Goal: Task Accomplishment & Management: Manage account settings

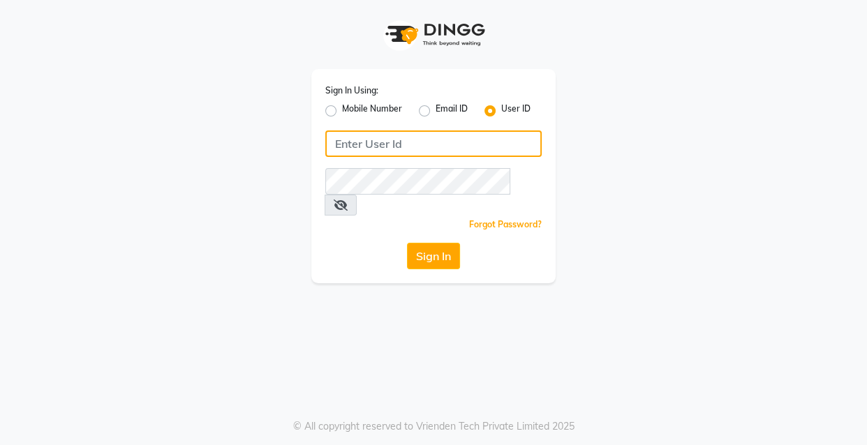
click at [436, 149] on input "Username" at bounding box center [433, 144] width 216 height 27
drag, startPoint x: 330, startPoint y: 145, endPoint x: 386, endPoint y: 145, distance: 55.9
click at [386, 145] on input "ibw123" at bounding box center [433, 144] width 216 height 27
type input "ibw123"
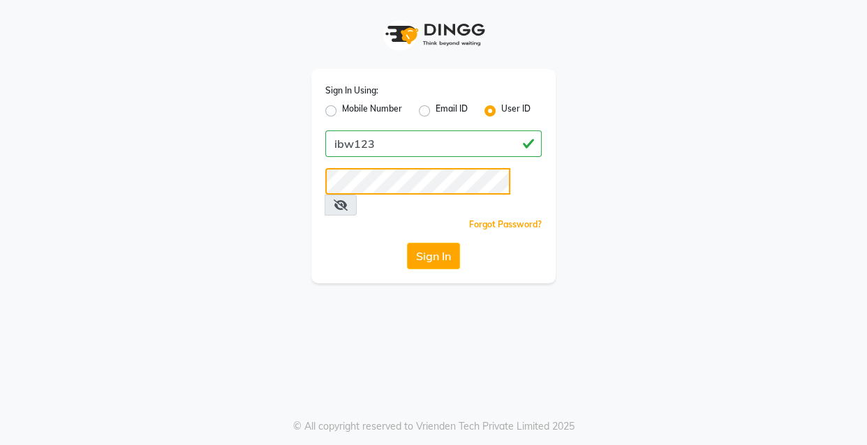
click at [407, 243] on button "Sign In" at bounding box center [433, 256] width 53 height 27
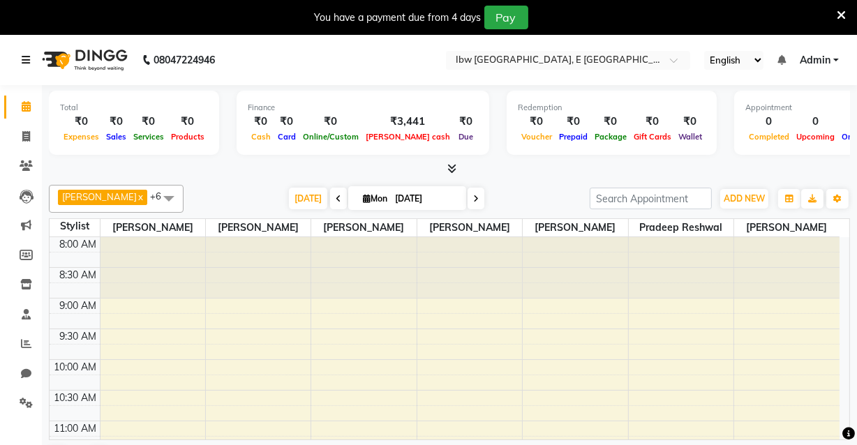
click at [23, 59] on icon at bounding box center [26, 60] width 8 height 10
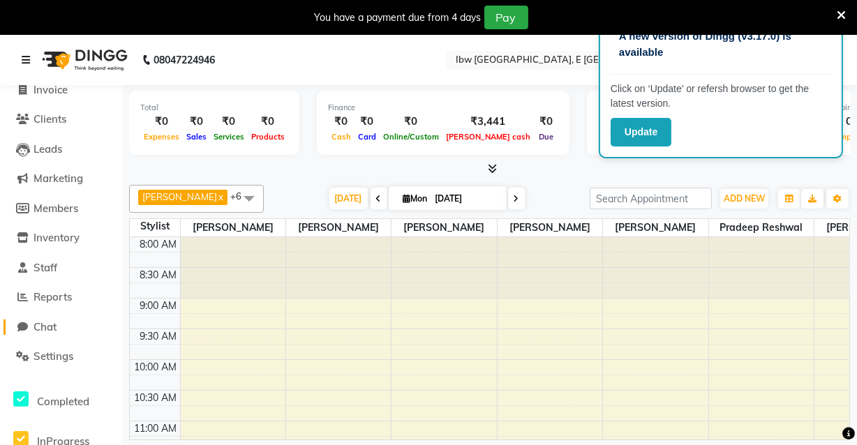
scroll to position [25, 0]
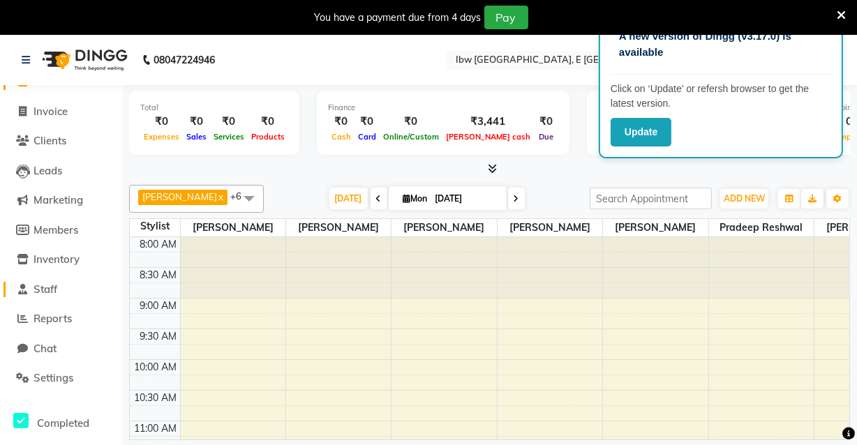
click at [57, 288] on span "Staff" at bounding box center [46, 289] width 24 height 13
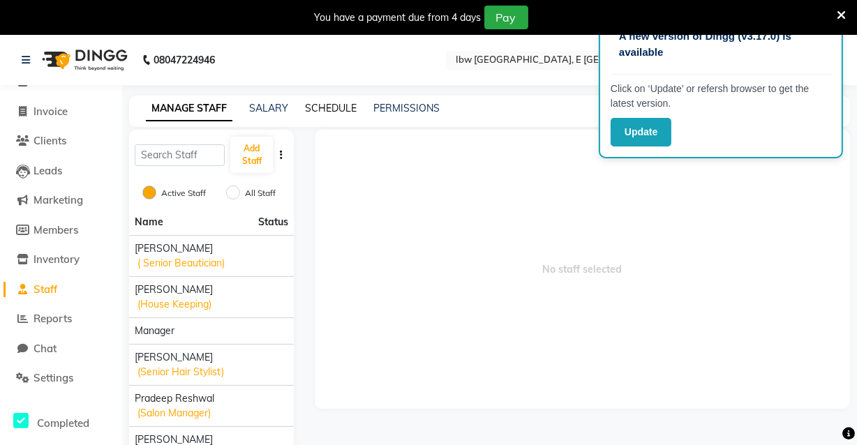
click at [332, 102] on link "SCHEDULE" at bounding box center [331, 108] width 52 height 13
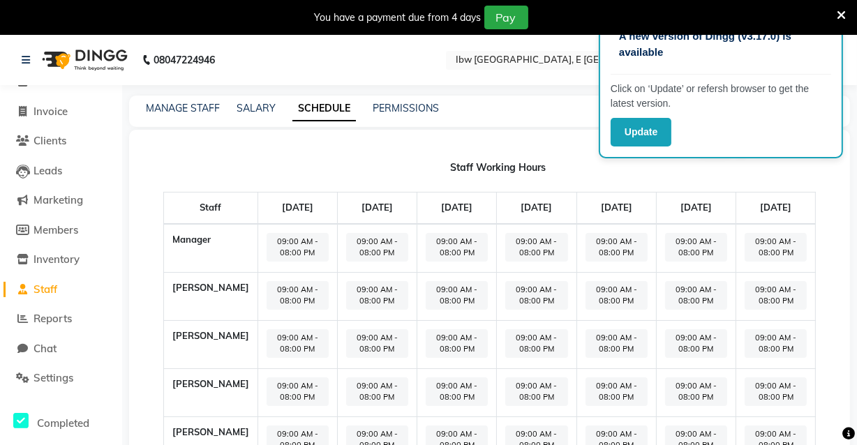
click at [837, 13] on icon at bounding box center [841, 15] width 9 height 13
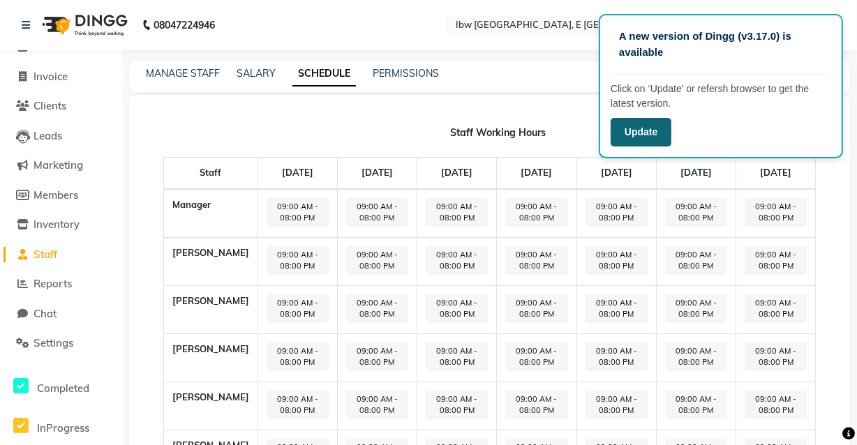
click at [642, 131] on button "Update" at bounding box center [641, 132] width 61 height 29
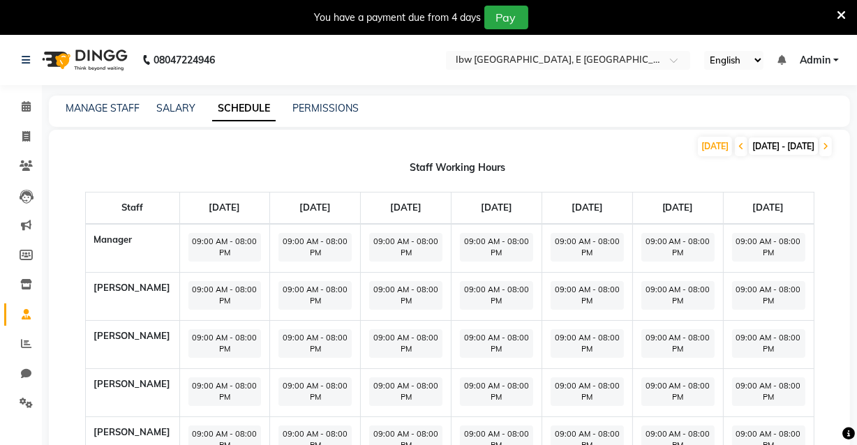
click at [327, 117] on div "MANAGE STAFF SALARY SCHEDULE PERMISSIONS" at bounding box center [449, 111] width 801 height 31
click at [322, 105] on link "PERMISSIONS" at bounding box center [326, 108] width 66 height 13
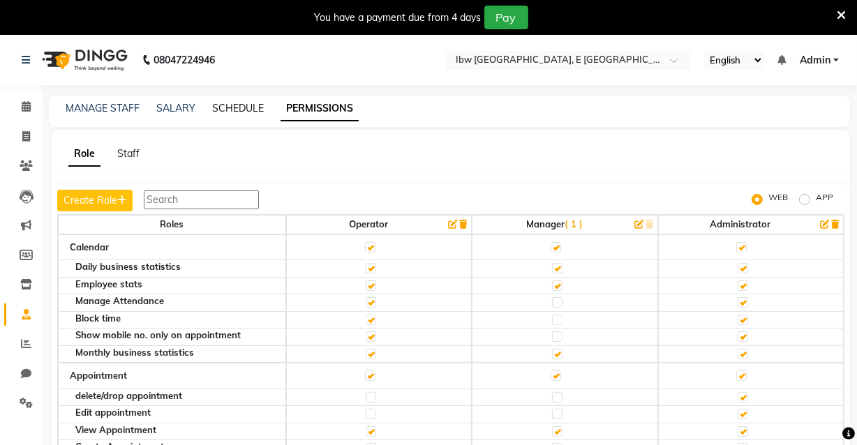
click at [221, 110] on link "SCHEDULE" at bounding box center [238, 108] width 52 height 13
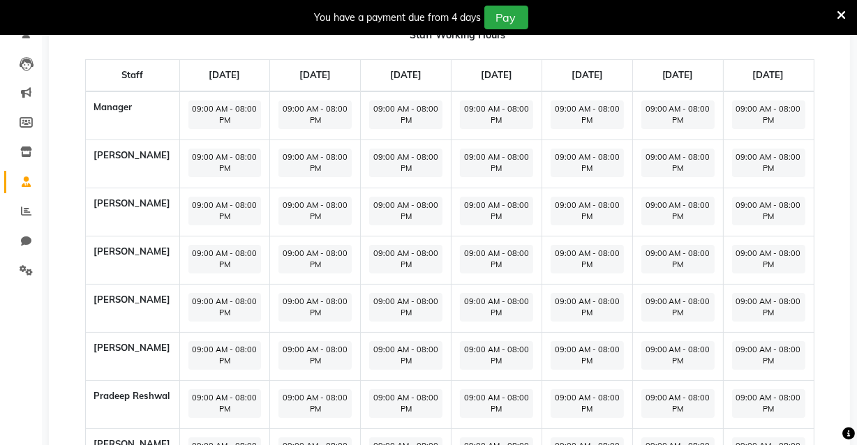
scroll to position [162, 0]
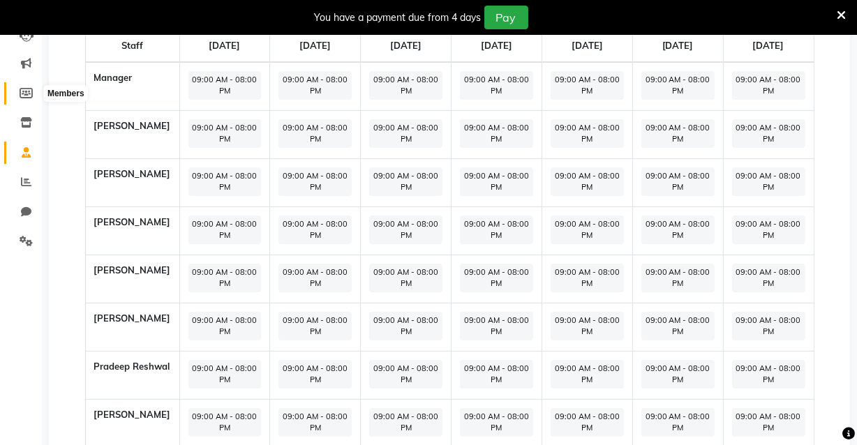
click at [26, 93] on icon at bounding box center [26, 93] width 13 height 10
select select
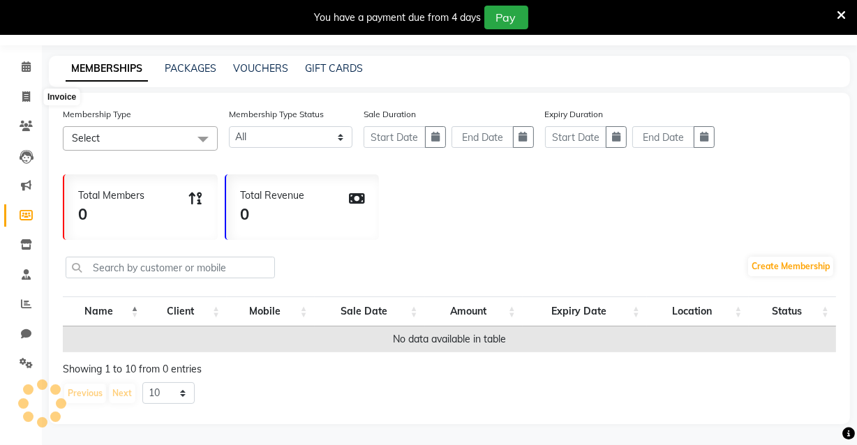
scroll to position [35, 0]
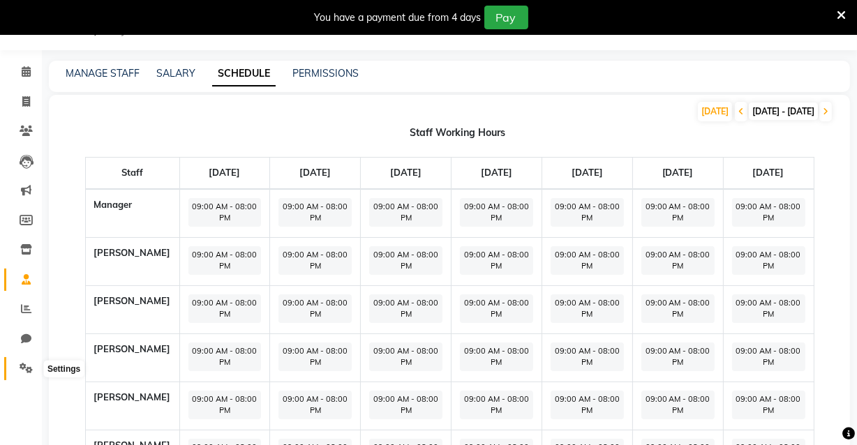
click at [35, 367] on span at bounding box center [26, 369] width 24 height 16
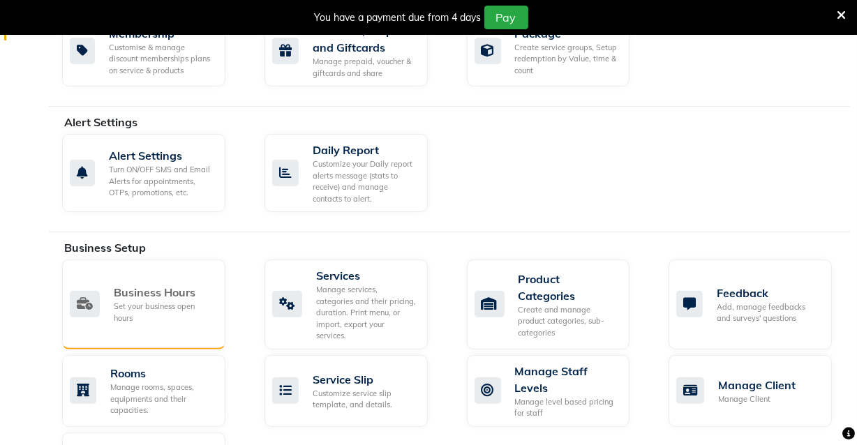
scroll to position [415, 0]
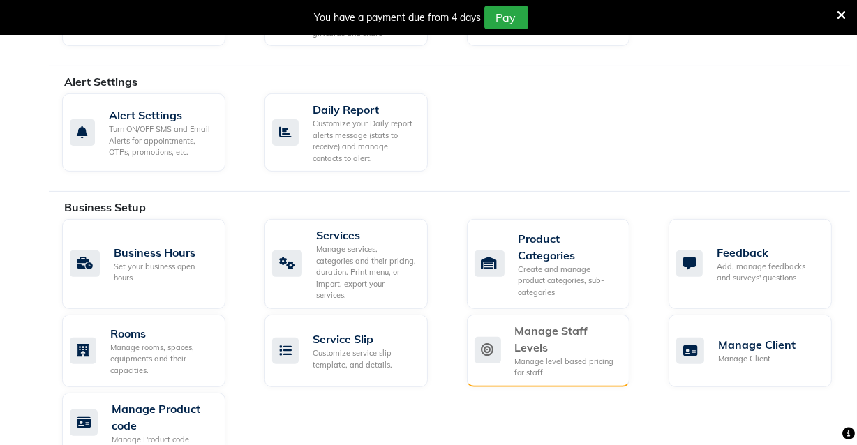
click at [516, 331] on div "Manage Staff Levels" at bounding box center [567, 340] width 104 height 34
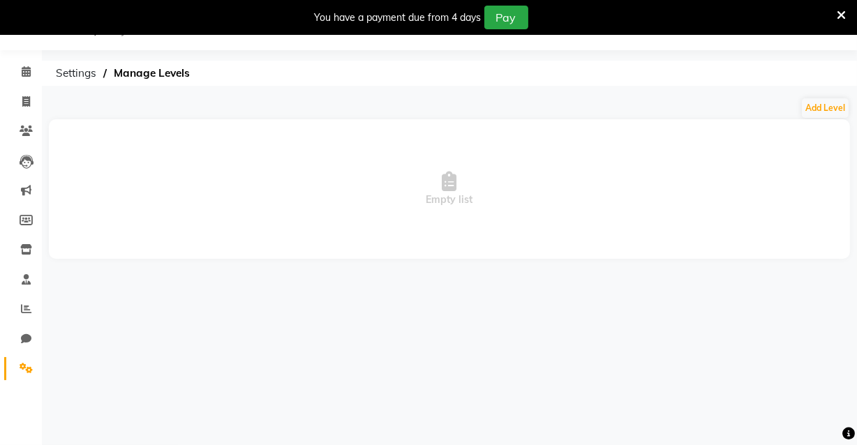
scroll to position [35, 0]
click at [143, 74] on span "Manage Levels" at bounding box center [152, 73] width 90 height 25
click at [147, 74] on span "Manage Levels" at bounding box center [152, 73] width 90 height 25
click at [820, 112] on button "Add Level" at bounding box center [825, 108] width 47 height 20
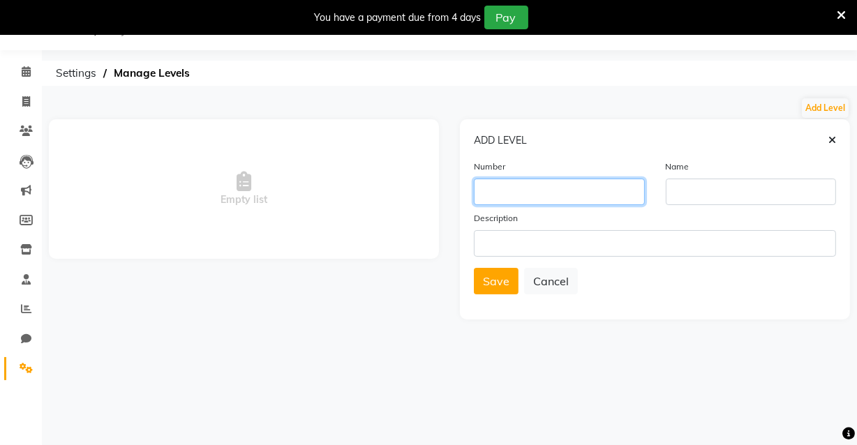
click at [524, 195] on input "number" at bounding box center [559, 192] width 171 height 27
type input "9522955984"
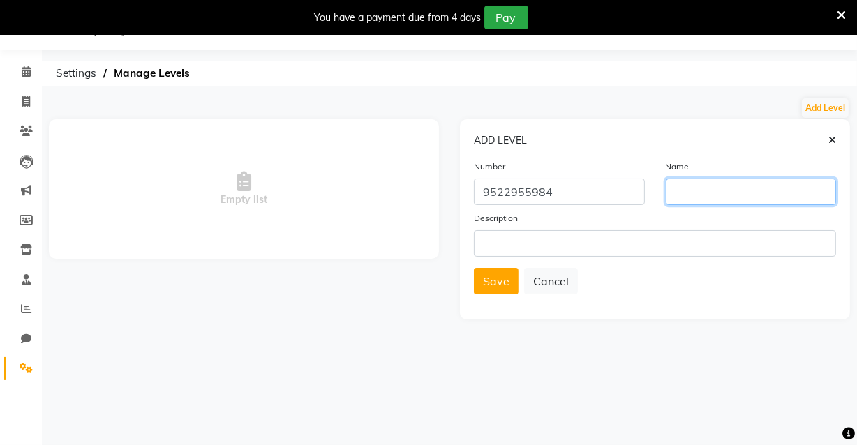
click at [690, 188] on input "text" at bounding box center [751, 192] width 171 height 27
type input "pradeep reshwal"
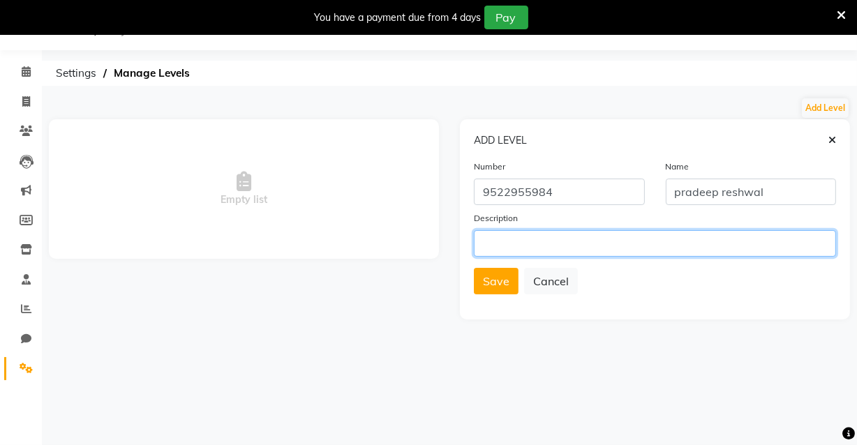
click at [493, 248] on input "text" at bounding box center [655, 243] width 362 height 27
type input "salon manager,faculty"
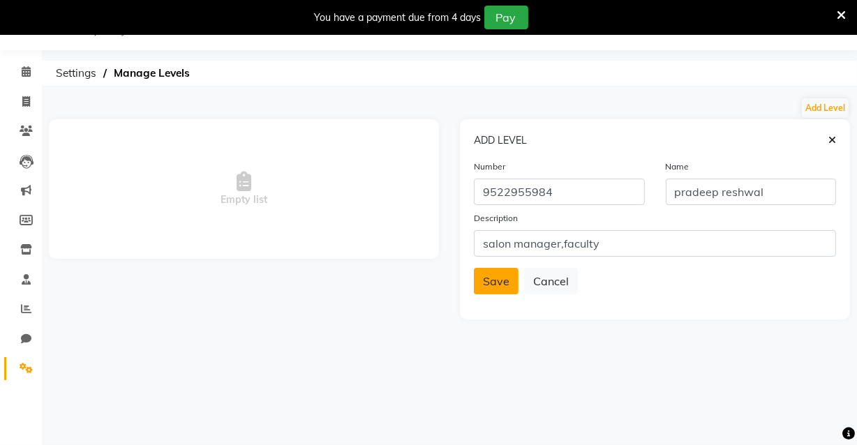
click at [492, 289] on button "Save" at bounding box center [496, 281] width 45 height 27
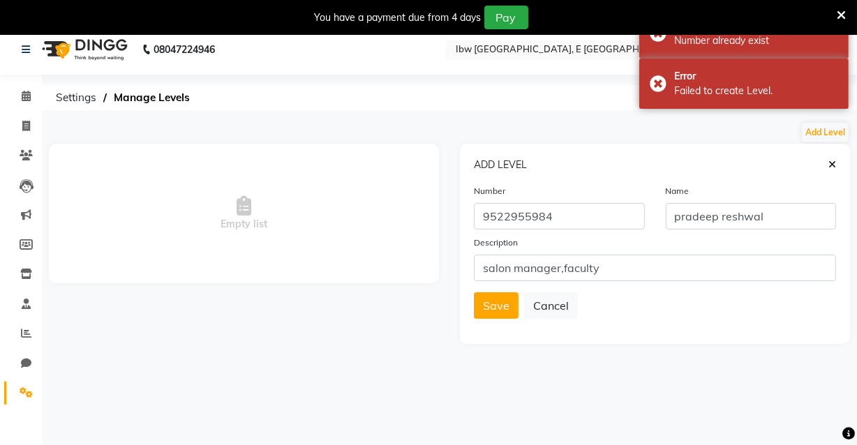
scroll to position [0, 0]
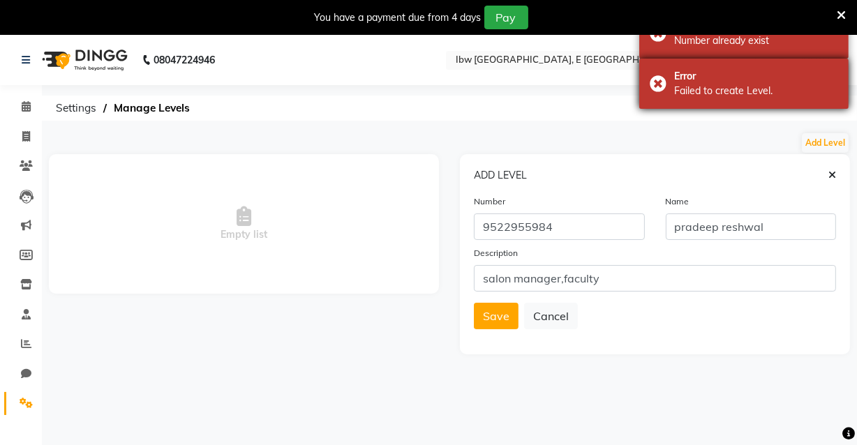
click at [651, 91] on div "Error Failed to create Level." at bounding box center [743, 84] width 209 height 50
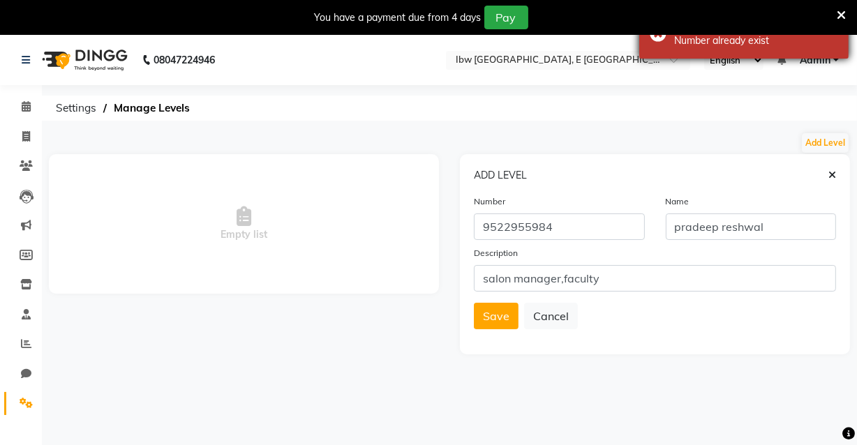
click at [660, 36] on div "Failed Number already exist" at bounding box center [743, 33] width 209 height 50
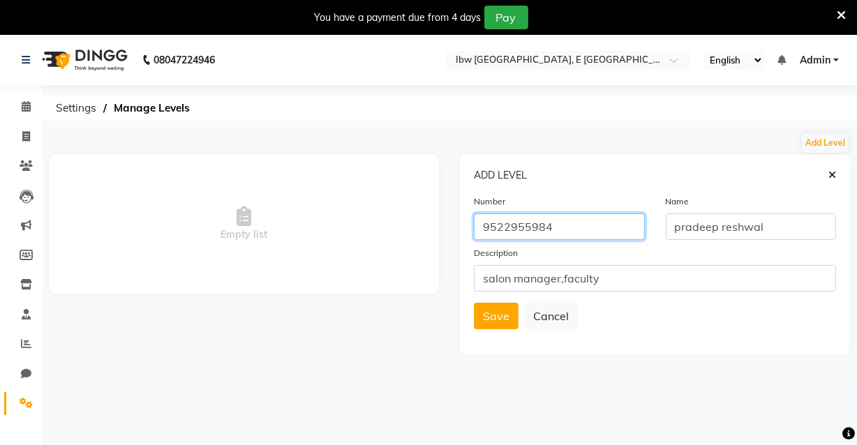
click at [554, 230] on input "9522955984" at bounding box center [559, 227] width 171 height 27
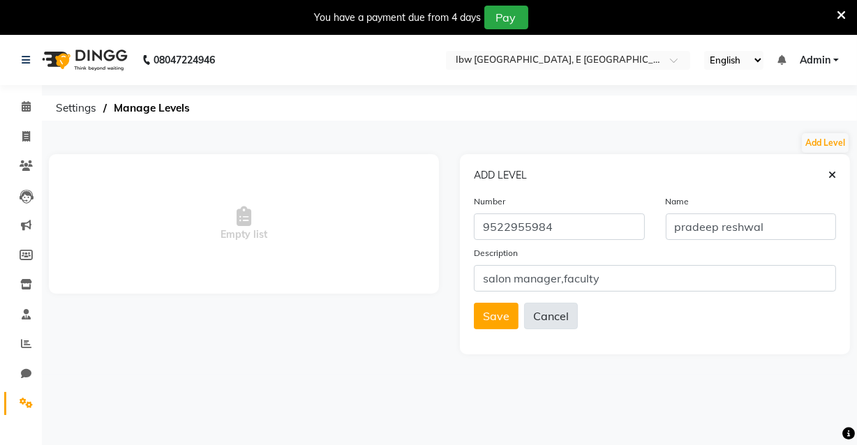
click at [555, 316] on button "Cancel" at bounding box center [551, 316] width 54 height 27
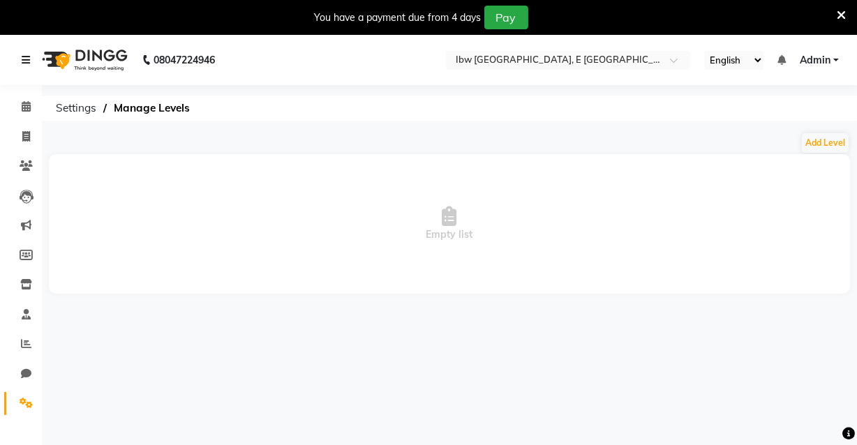
click at [26, 60] on icon at bounding box center [26, 60] width 8 height 10
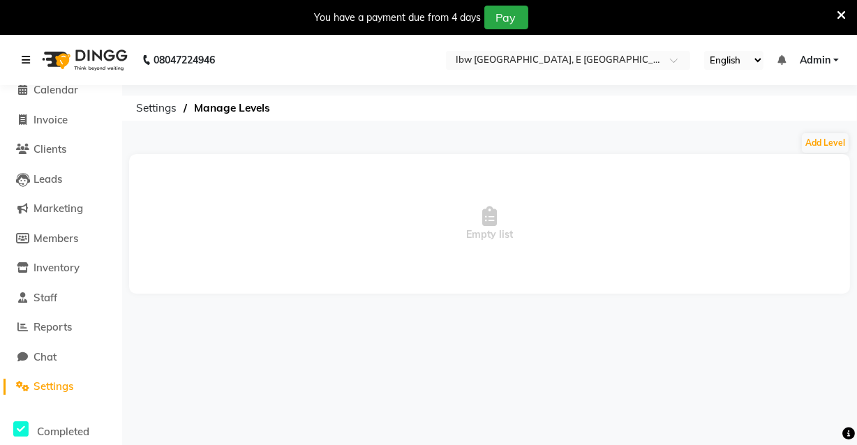
scroll to position [63, 0]
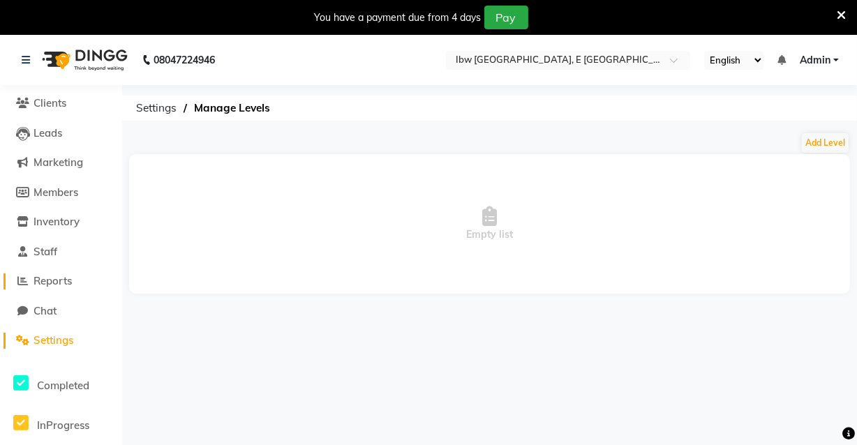
click at [64, 284] on span "Reports" at bounding box center [53, 280] width 38 height 13
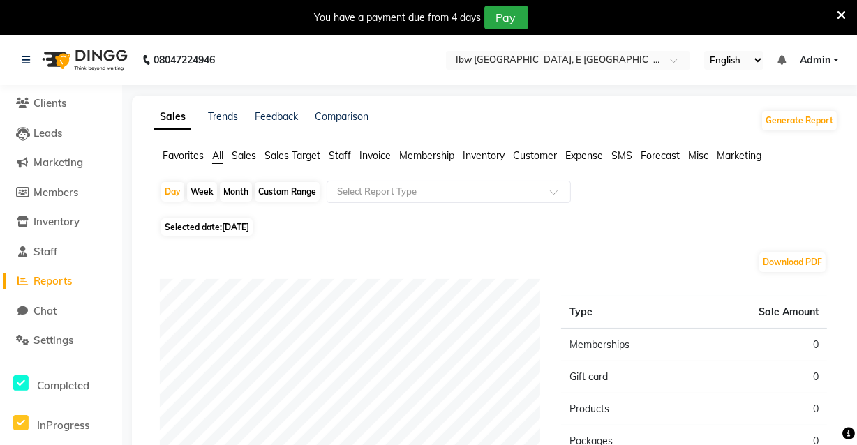
click at [348, 159] on span "Staff" at bounding box center [340, 155] width 22 height 13
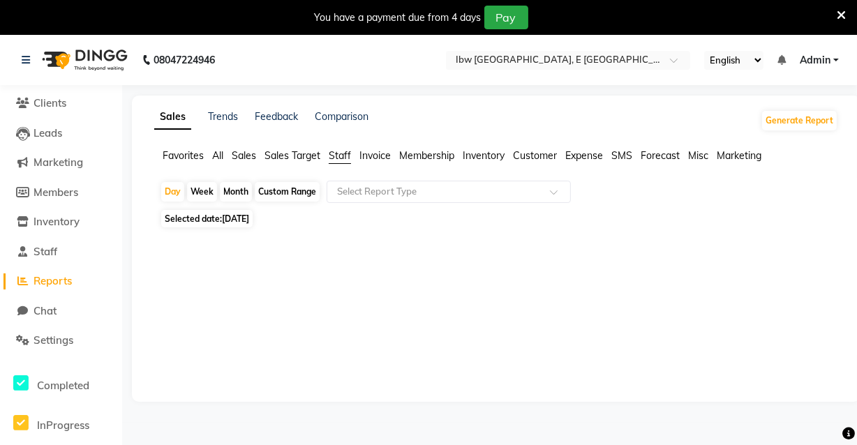
click at [230, 189] on div "Month" at bounding box center [236, 192] width 32 height 20
select select "9"
select select "2025"
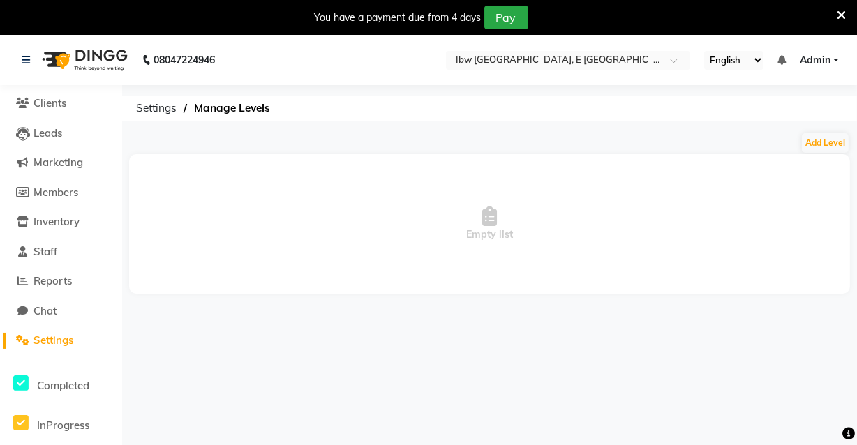
click at [56, 341] on span "Settings" at bounding box center [54, 340] width 40 height 13
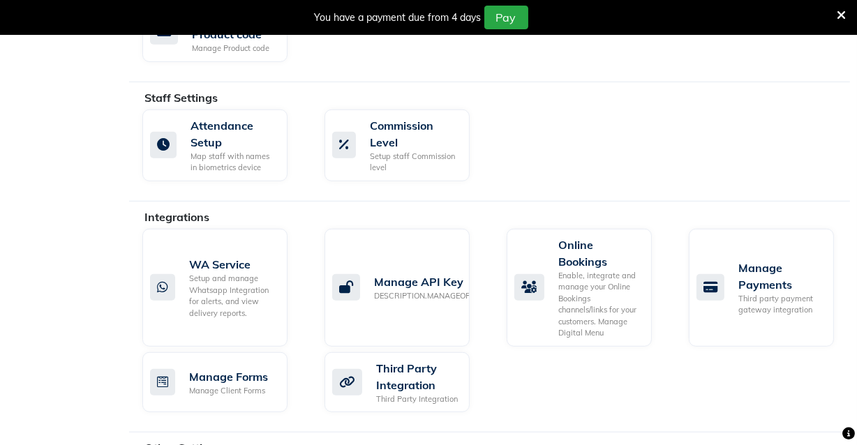
scroll to position [921, 0]
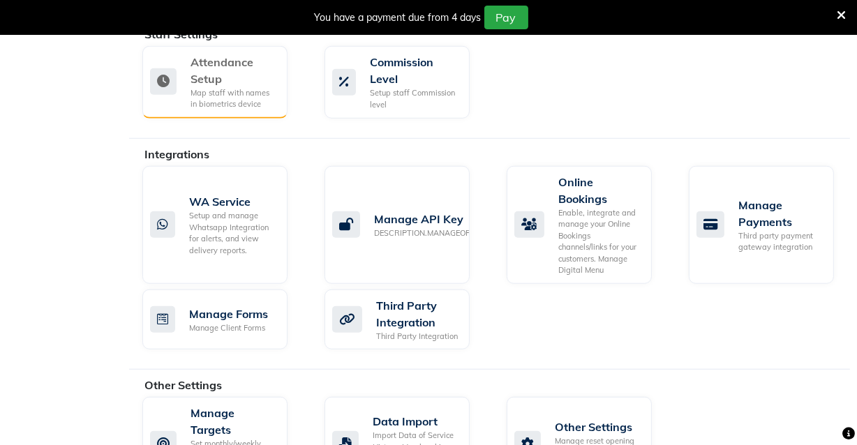
click at [174, 79] on icon at bounding box center [163, 81] width 27 height 27
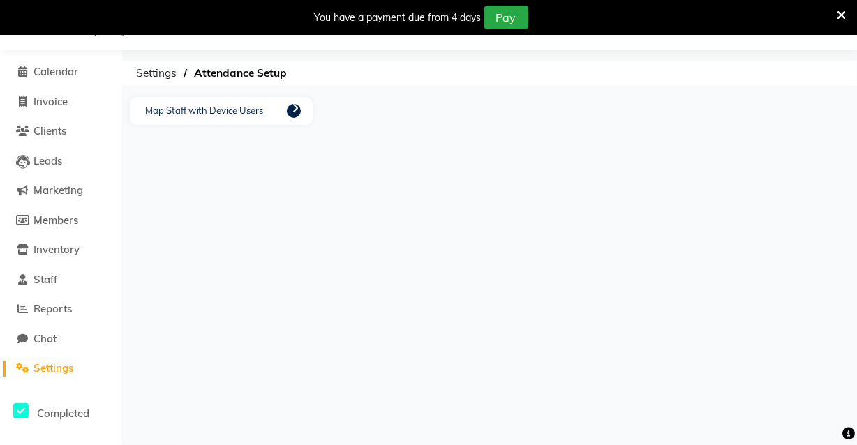
click at [297, 108] on icon at bounding box center [295, 108] width 7 height 11
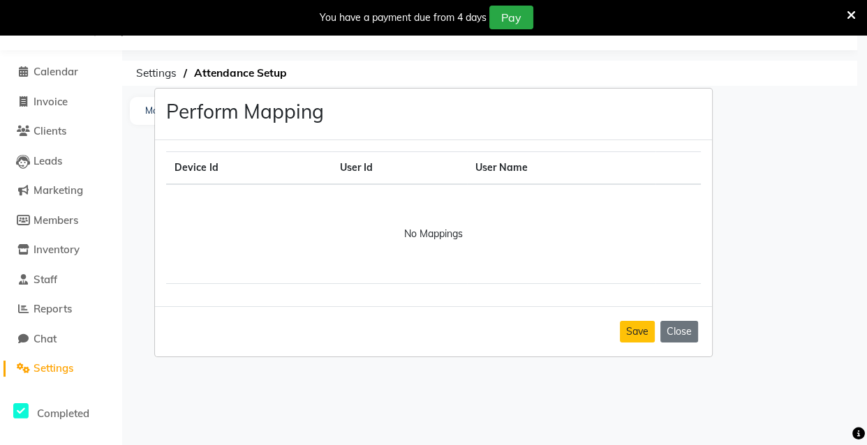
click at [386, 59] on ngb-modal-window "Perform Mapping Device Id User Id User Name No Mappings Save Close" at bounding box center [433, 222] width 867 height 445
click at [126, 87] on ngb-modal-window "Perform Mapping Device Id User Id User Name No Mappings Save Close" at bounding box center [433, 222] width 867 height 445
click at [683, 334] on button "Close" at bounding box center [679, 332] width 38 height 22
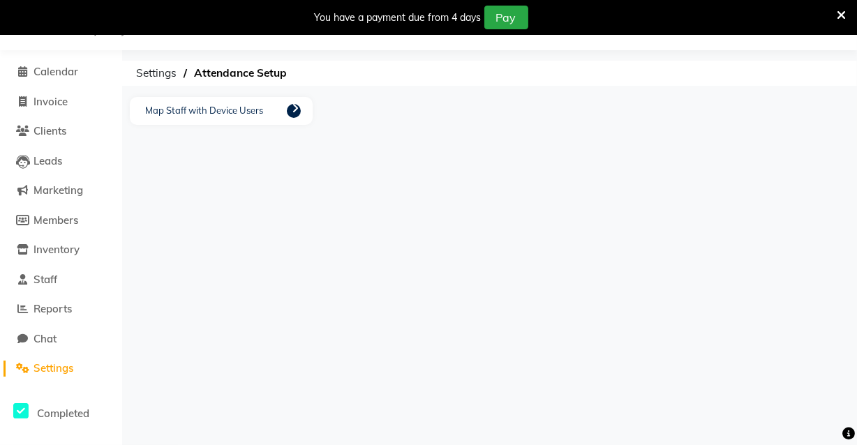
click at [286, 115] on div "Map Staff with Device Users" at bounding box center [221, 111] width 183 height 28
click at [296, 112] on icon at bounding box center [295, 108] width 7 height 11
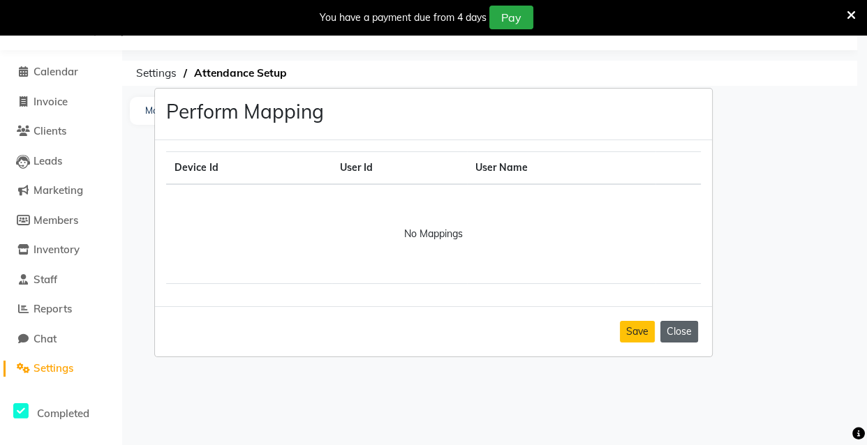
click at [671, 337] on button "Close" at bounding box center [679, 332] width 38 height 22
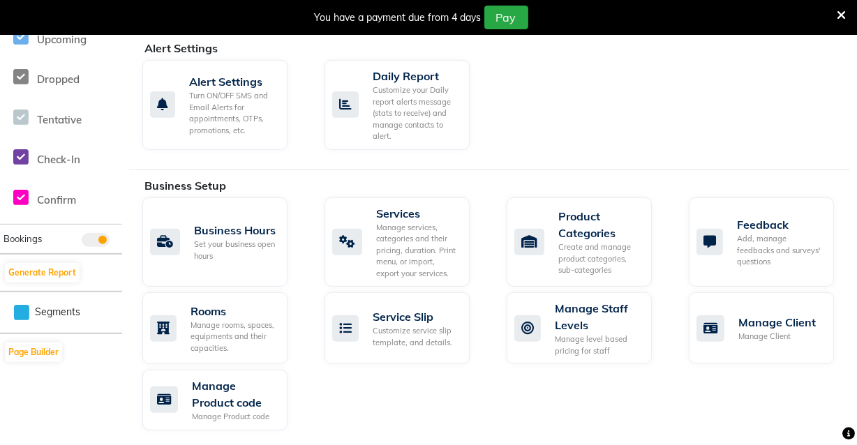
scroll to position [508, 0]
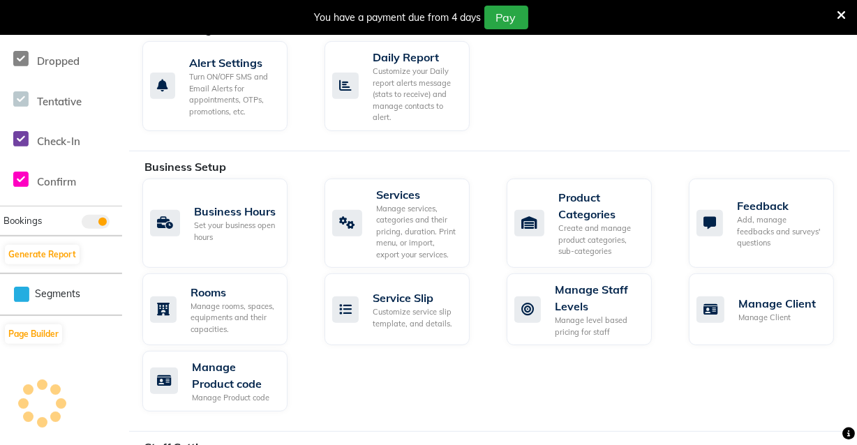
click at [841, 15] on icon at bounding box center [841, 15] width 9 height 13
